Goal: Check status: Check status

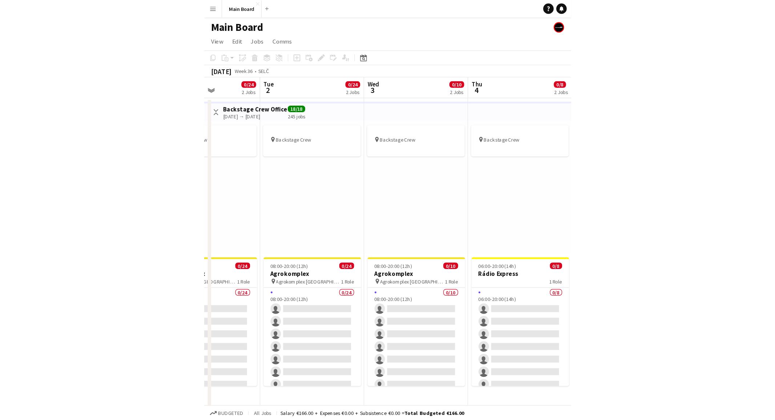
scroll to position [0, 214]
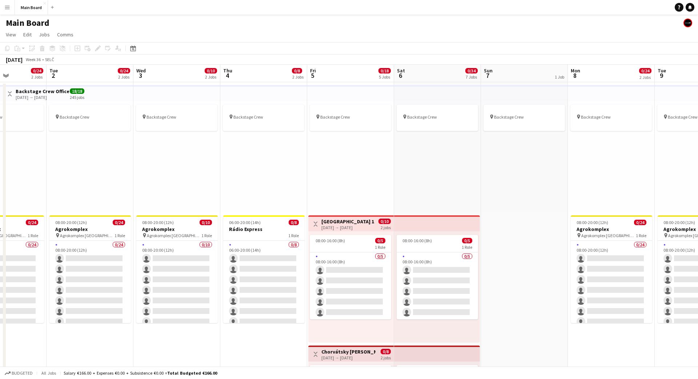
click at [344, 166] on div "pin Backstage Crew" at bounding box center [350, 156] width 87 height 111
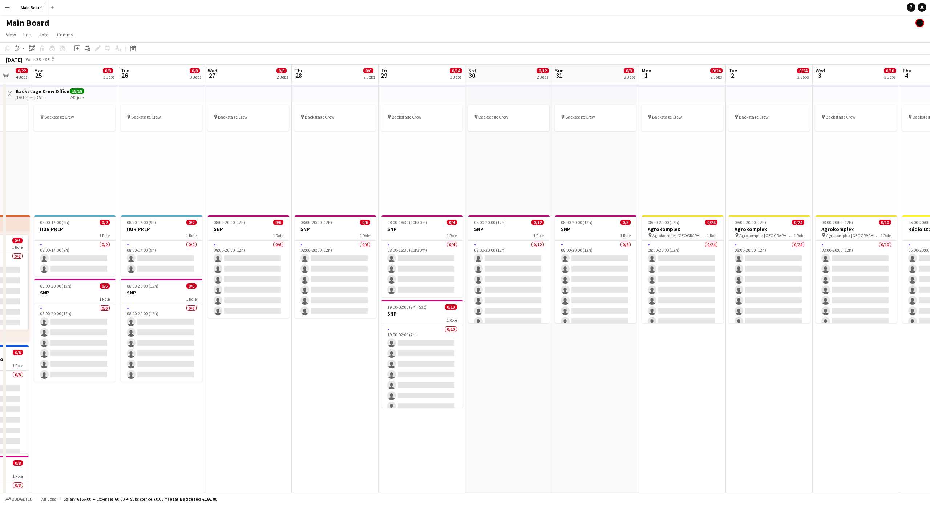
scroll to position [0, 225]
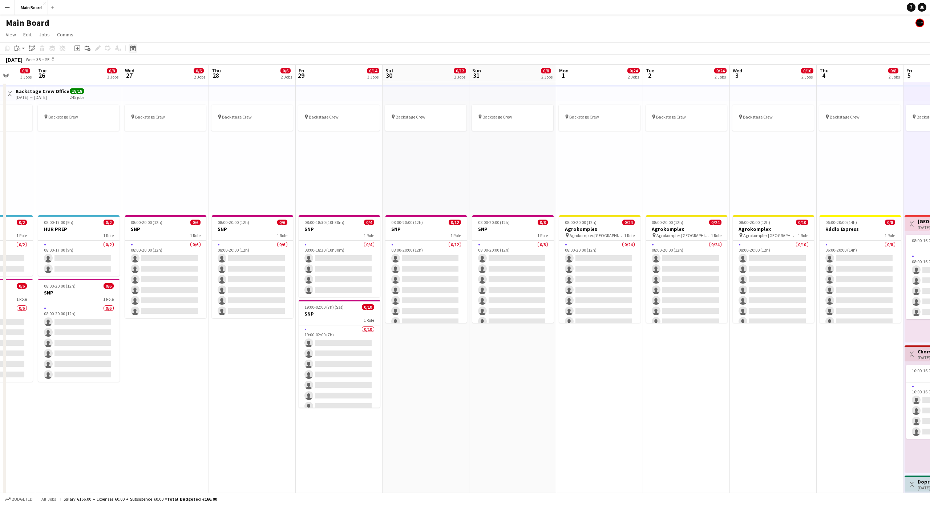
click at [131, 49] on icon "Date picker" at bounding box center [133, 48] width 6 height 6
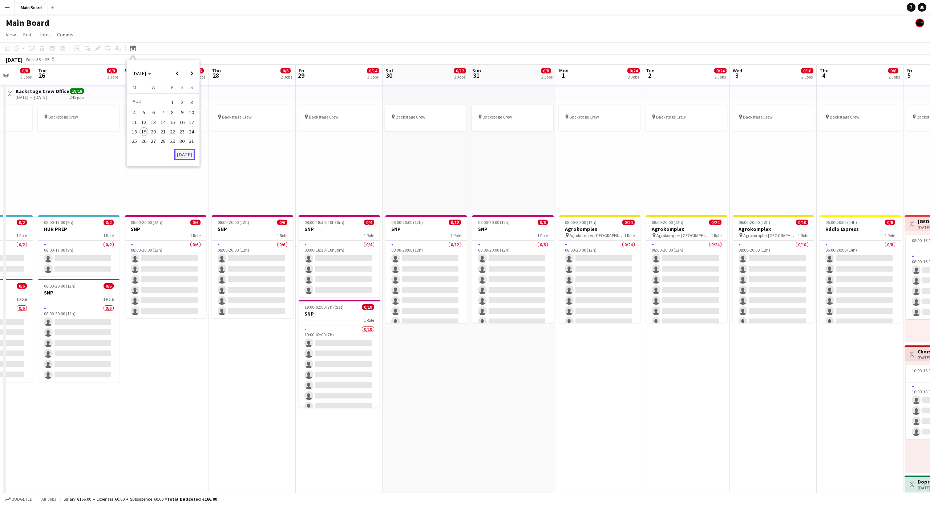
click at [183, 149] on button "[DATE]" at bounding box center [184, 155] width 21 height 12
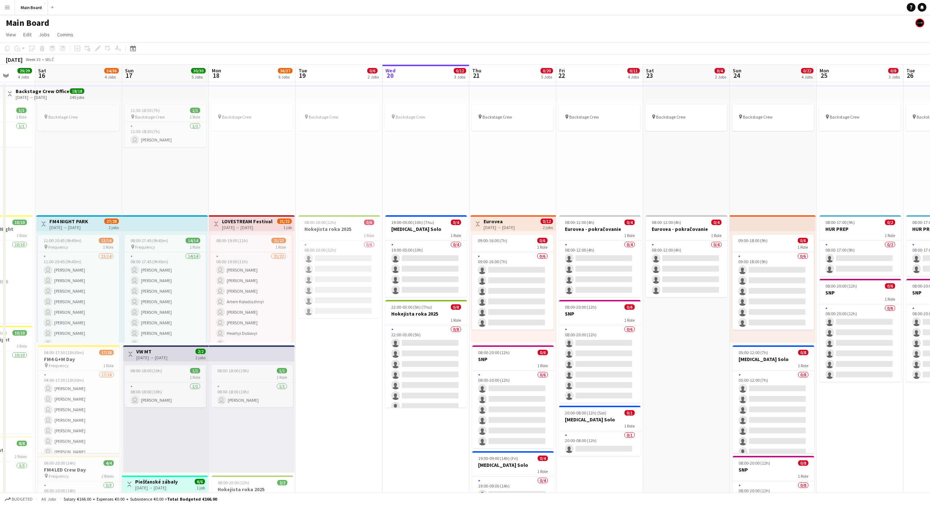
scroll to position [0, 250]
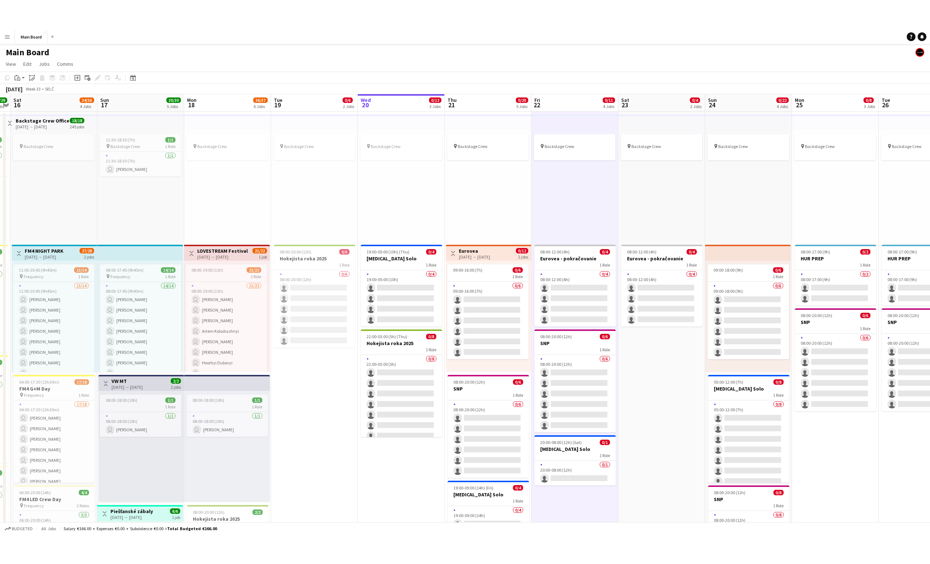
scroll to position [0, 249]
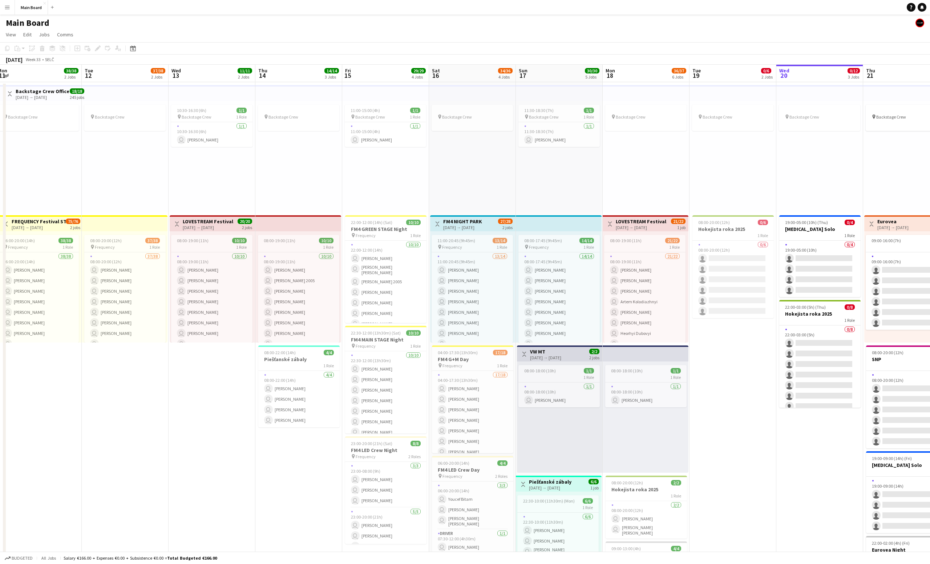
scroll to position [0, 177]
